Goal: Task Accomplishment & Management: Manage account settings

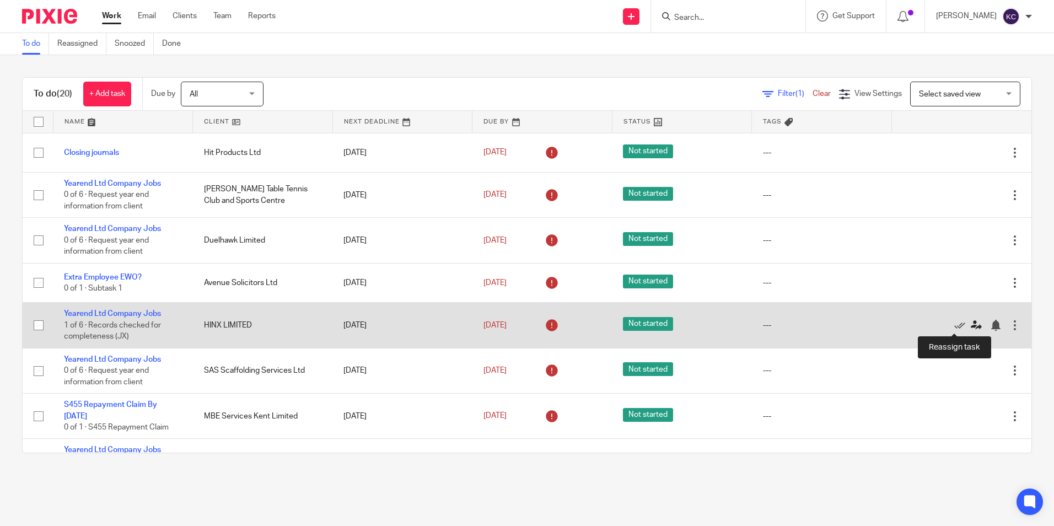
click at [970, 325] on icon at bounding box center [975, 325] width 11 height 11
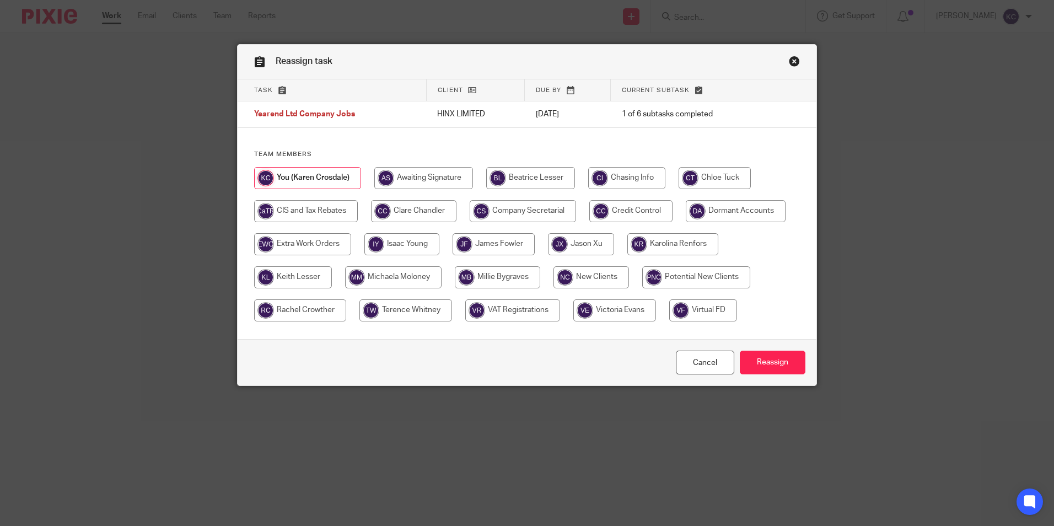
click at [420, 209] on input "radio" at bounding box center [413, 211] width 85 height 22
radio input "true"
click at [764, 364] on input "Reassign" at bounding box center [772, 362] width 66 height 24
